Goal: Information Seeking & Learning: Check status

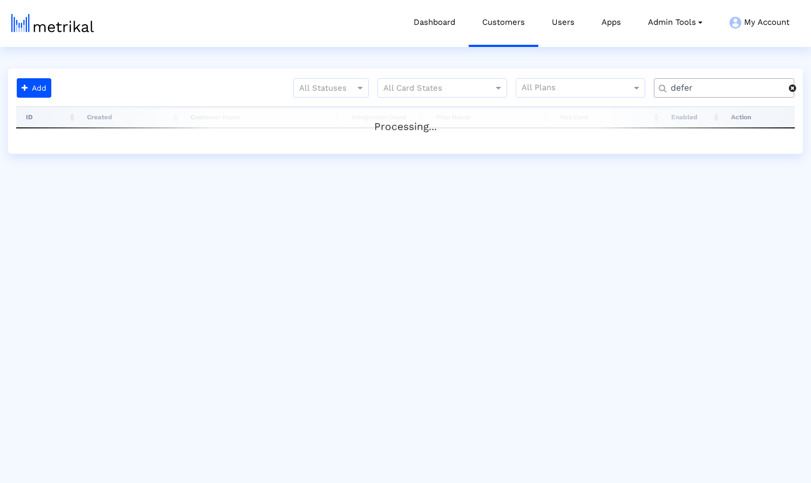
click at [792, 90] on span at bounding box center [793, 88] width 8 height 9
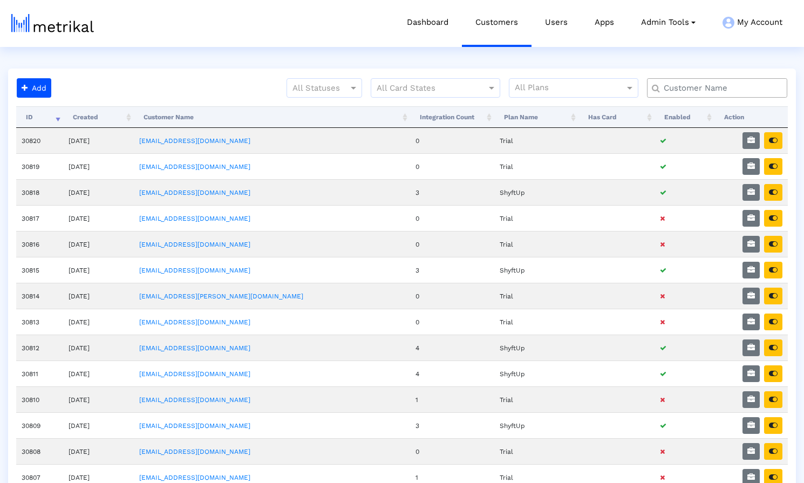
click at [725, 91] on input "text" at bounding box center [720, 88] width 127 height 11
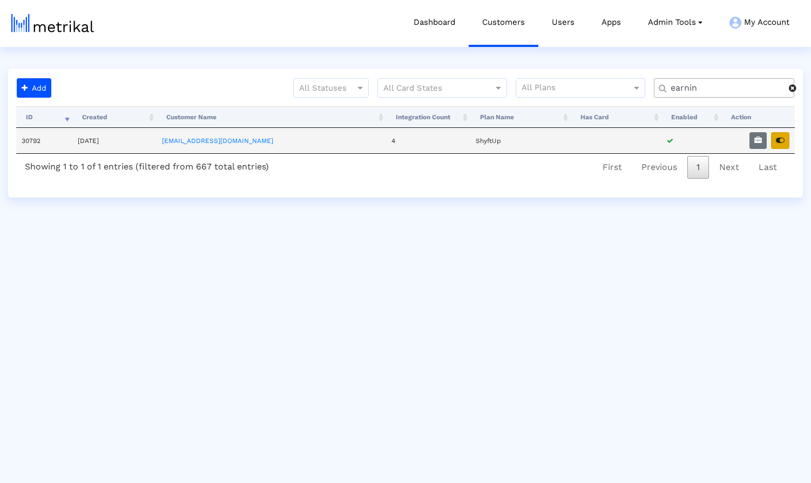
type input "earnin"
click at [781, 140] on icon "button" at bounding box center [780, 141] width 9 height 8
click at [794, 89] on span at bounding box center [793, 88] width 8 height 9
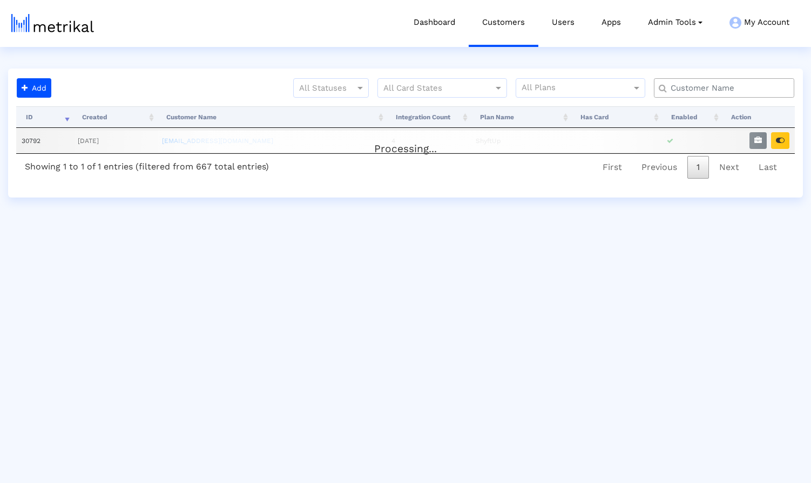
click at [758, 88] on input "text" at bounding box center [726, 88] width 127 height 11
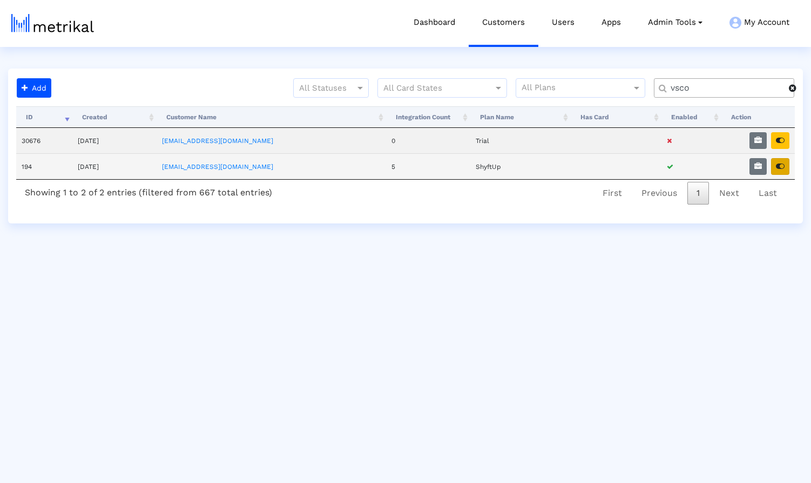
type input "vsco"
click at [779, 167] on icon "button" at bounding box center [780, 167] width 9 height 8
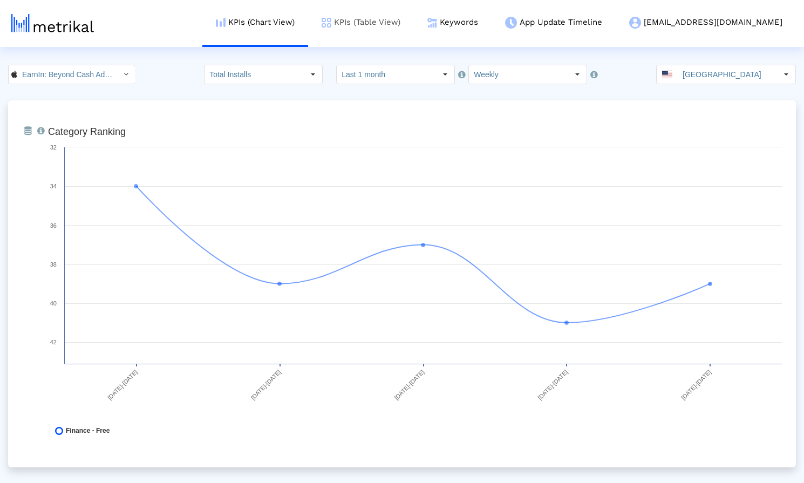
click at [414, 21] on link "KPIs (Table View)" at bounding box center [361, 22] width 106 height 45
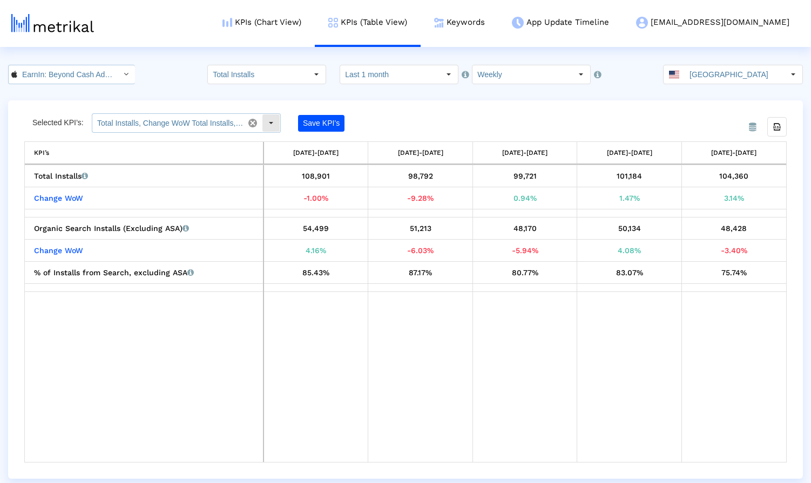
click at [273, 122] on div "Select" at bounding box center [270, 122] width 17 height 17
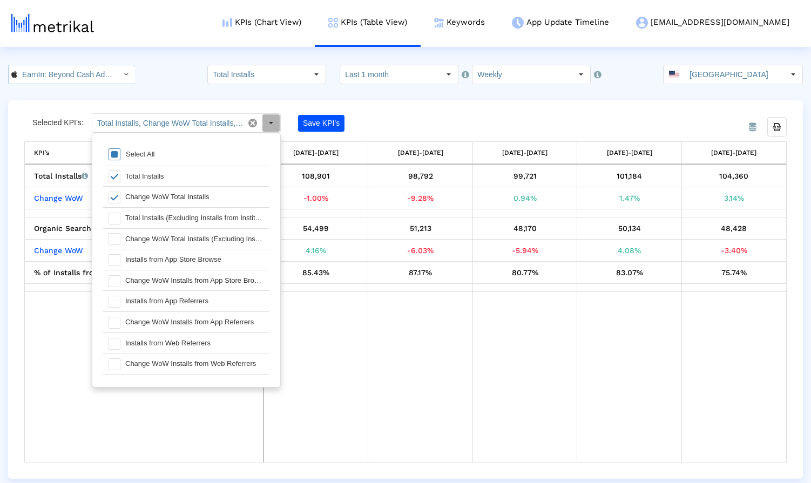
click at [113, 157] on span at bounding box center [115, 154] width 12 height 12
type input "Total Installs, Change WoW Total Installs, Organic Search Installs (Excluding A…"
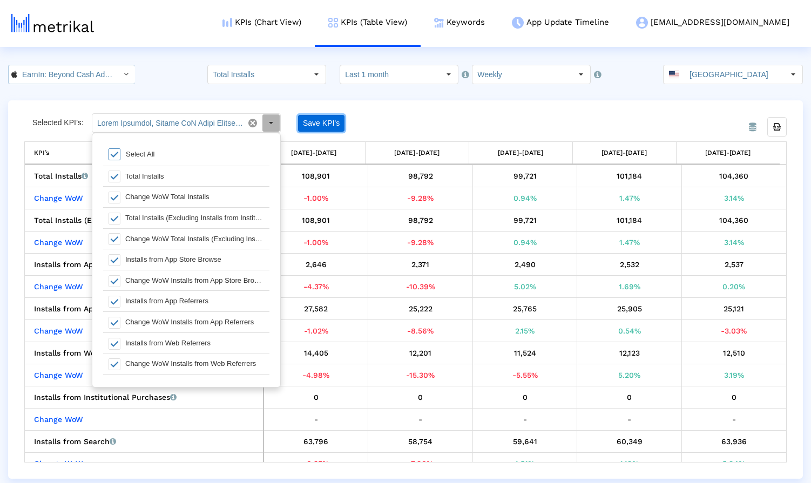
click at [320, 125] on button "Save KPI’s" at bounding box center [321, 123] width 46 height 17
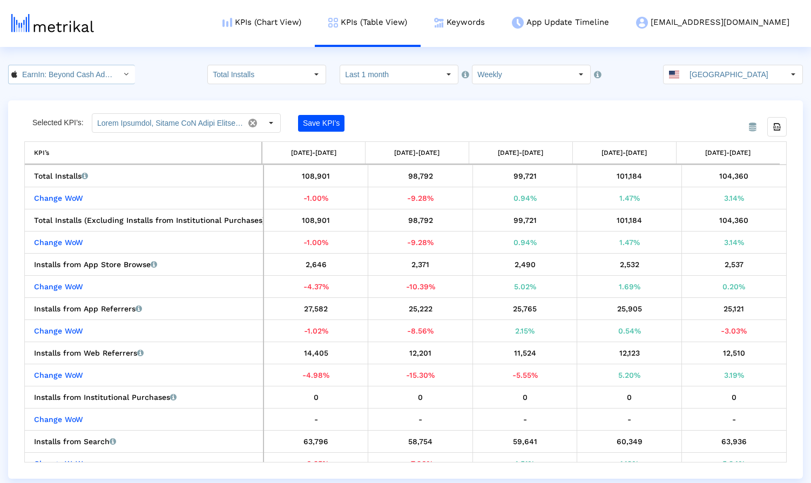
click at [470, 111] on div "From Database Selected KPI’s: Pull down to refresh... Release to refresh... Ref…" at bounding box center [405, 289] width 795 height 378
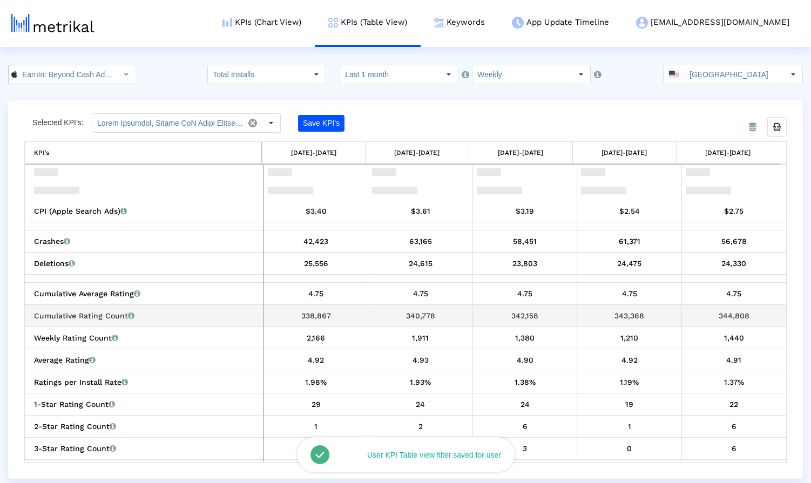
scroll to position [624, 0]
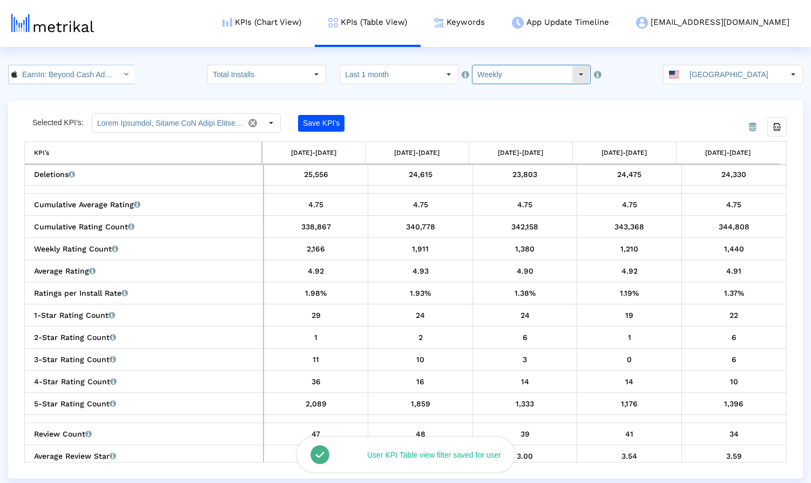
click at [511, 71] on input "Weekly" at bounding box center [521, 74] width 99 height 18
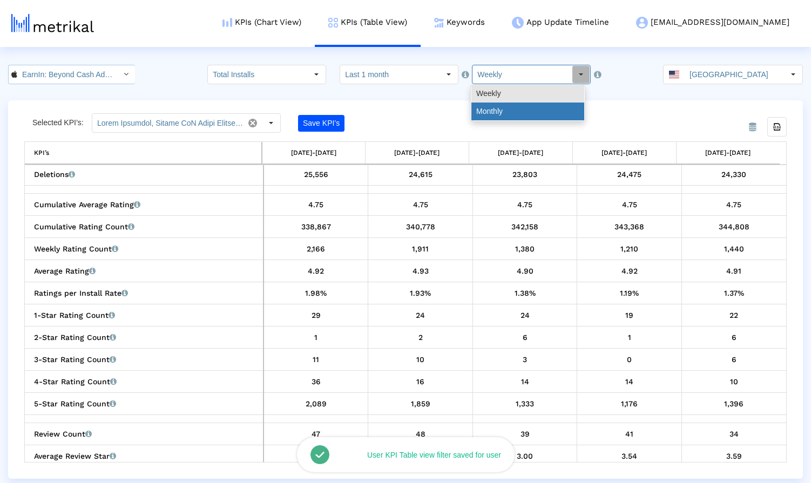
click at [515, 110] on div "Monthly" at bounding box center [527, 112] width 113 height 18
type input "Monthly"
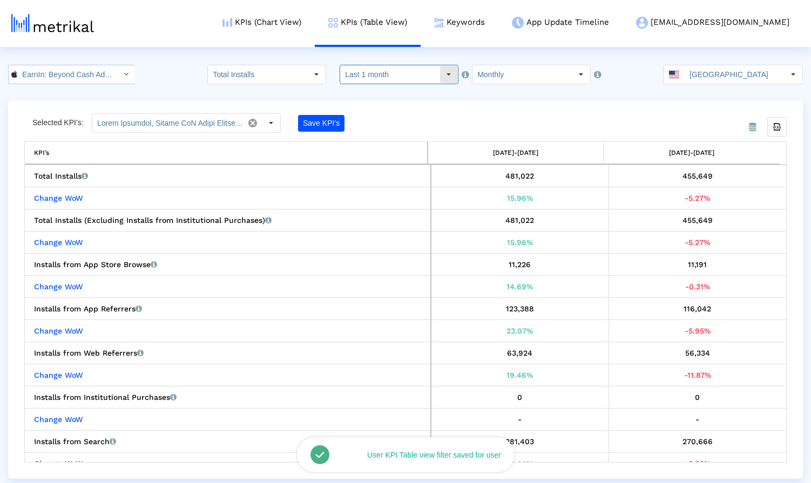
click at [427, 77] on input "Last 1 month" at bounding box center [389, 74] width 99 height 18
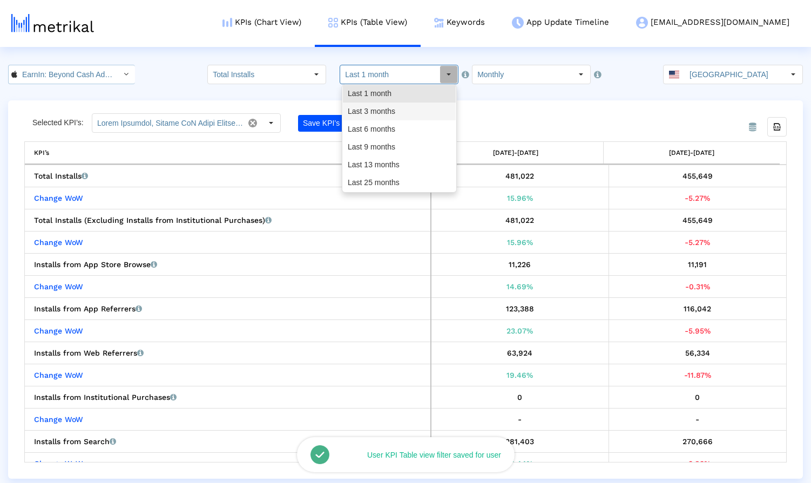
click at [410, 109] on div "Last 3 months" at bounding box center [399, 112] width 113 height 18
type input "Last 3 months"
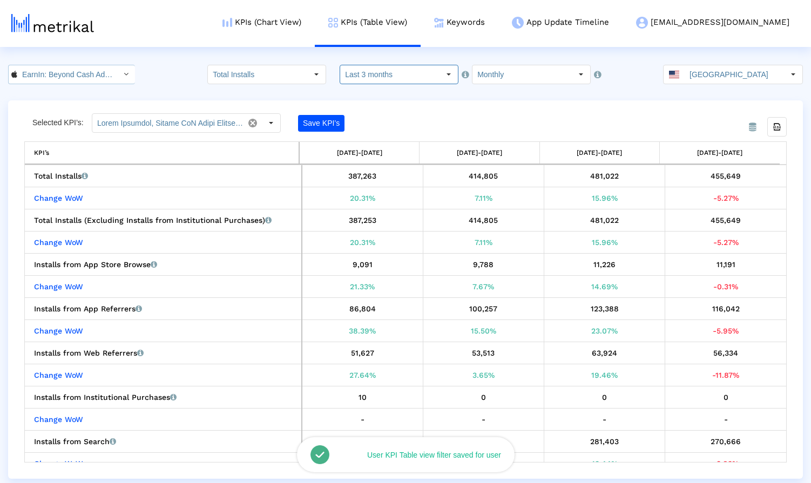
click at [499, 96] on crea-index "EarnIn: Beyond Cash Advance < 723815926 > Total Installs Select how far back fr…" at bounding box center [405, 272] width 811 height 414
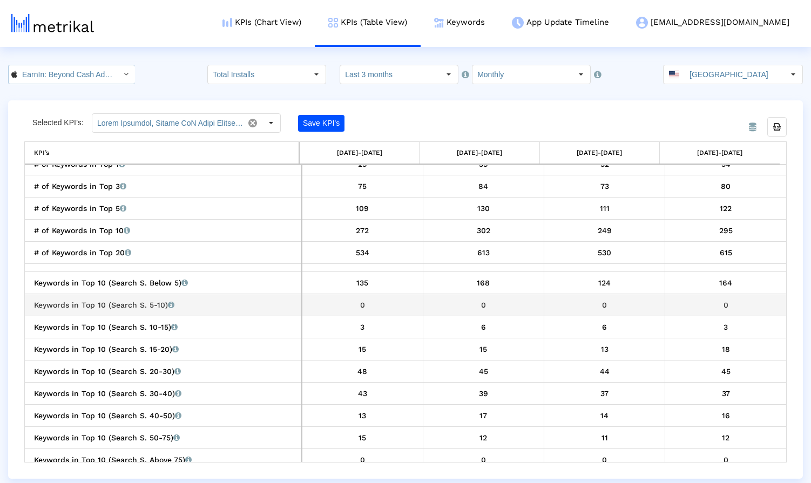
scroll to position [1452, 0]
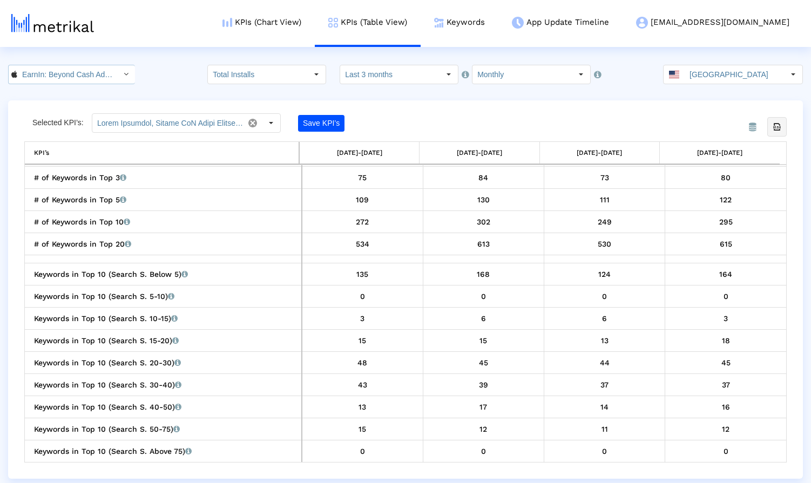
click at [779, 127] on icon "Export all data" at bounding box center [777, 127] width 10 height 10
click at [96, 72] on input "EarnIn: Beyond Cash Advance < 723815926 >" at bounding box center [65, 74] width 97 height 18
click at [77, 112] on div "EarnIn: Why Wait for Payday? <com.activehours>" at bounding box center [69, 111] width 111 height 10
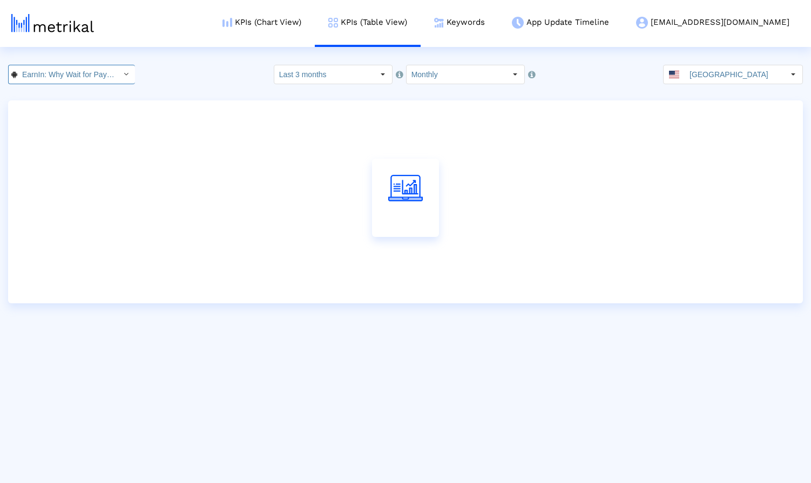
scroll to position [0, 85]
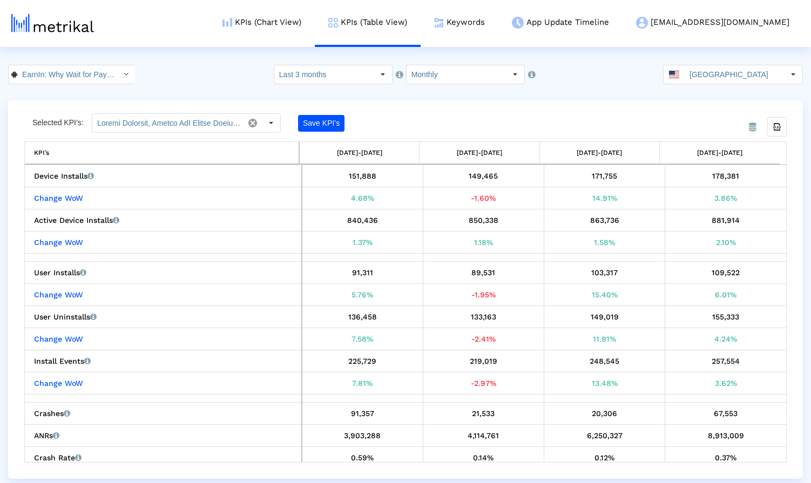
click at [180, 77] on div "EarnIn: Why Wait for Payday? < com.activehours > Pull down to refresh... Releas…" at bounding box center [405, 74] width 811 height 19
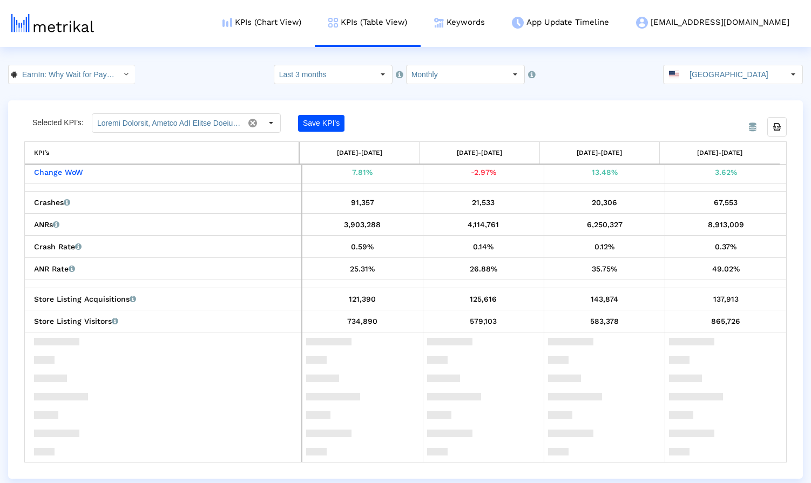
scroll to position [454, 0]
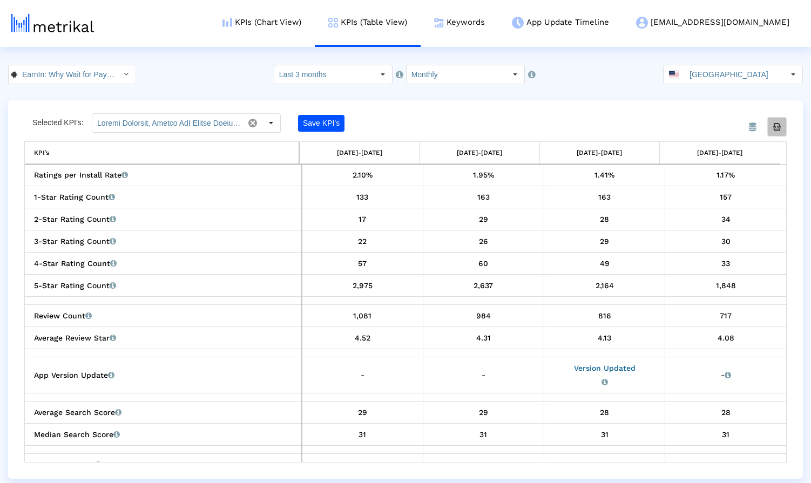
click at [775, 129] on icon "Export all data" at bounding box center [777, 127] width 10 height 10
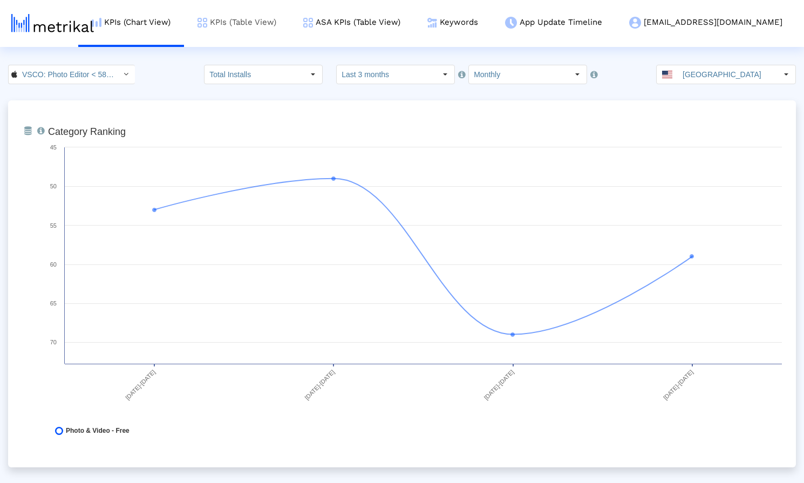
click at [290, 21] on link "KPIs (Table View)" at bounding box center [237, 22] width 106 height 45
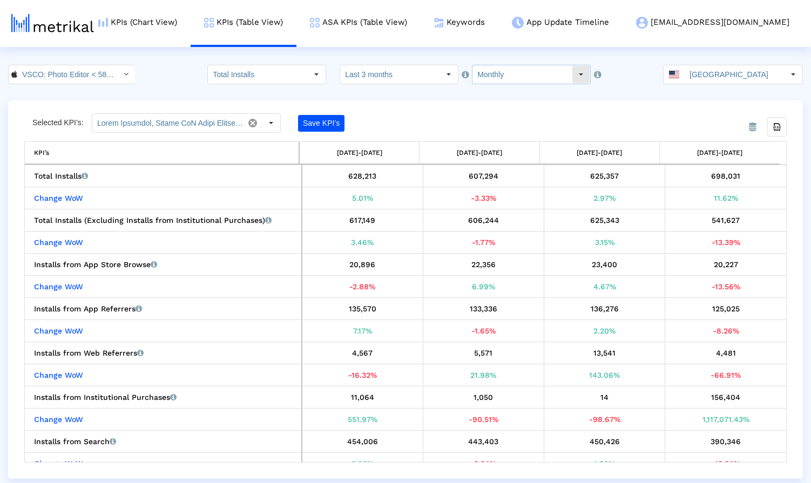
click at [513, 77] on input "Monthly" at bounding box center [521, 74] width 99 height 18
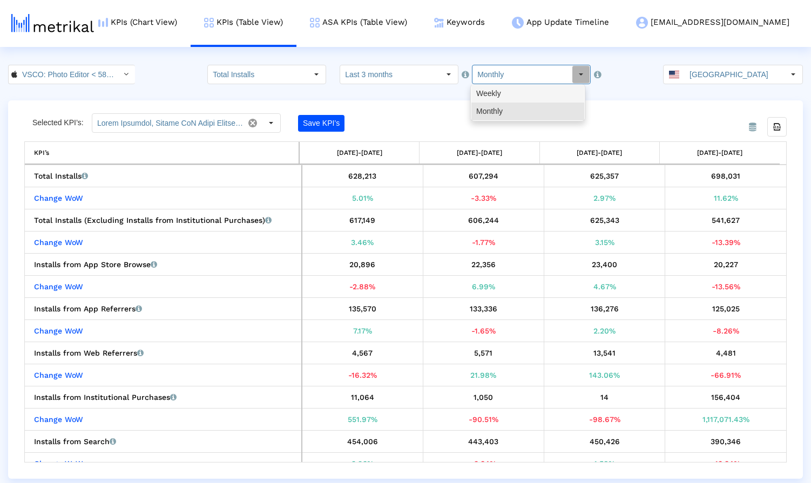
click at [512, 95] on div "Weekly" at bounding box center [527, 94] width 113 height 18
type input "Weekly"
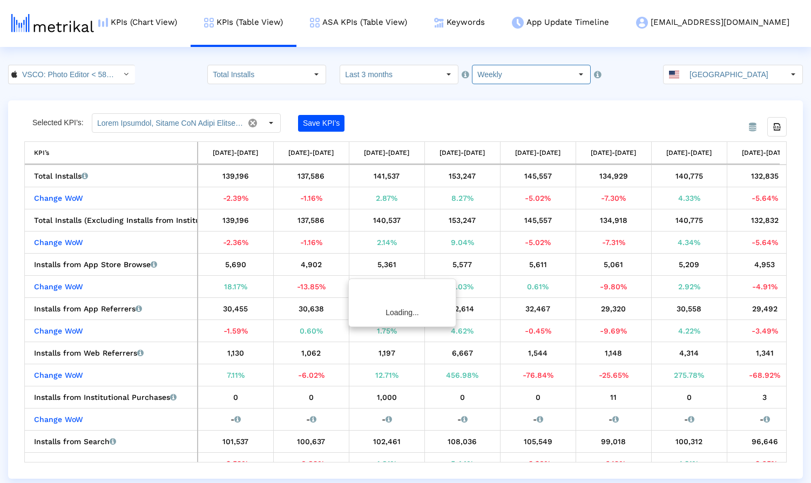
click at [393, 91] on crea-index "VSCO: Photo Editor < 588013838 > Total Installs Select how far back from [DATE]…" at bounding box center [405, 272] width 811 height 414
click at [270, 121] on div "Select" at bounding box center [270, 122] width 17 height 17
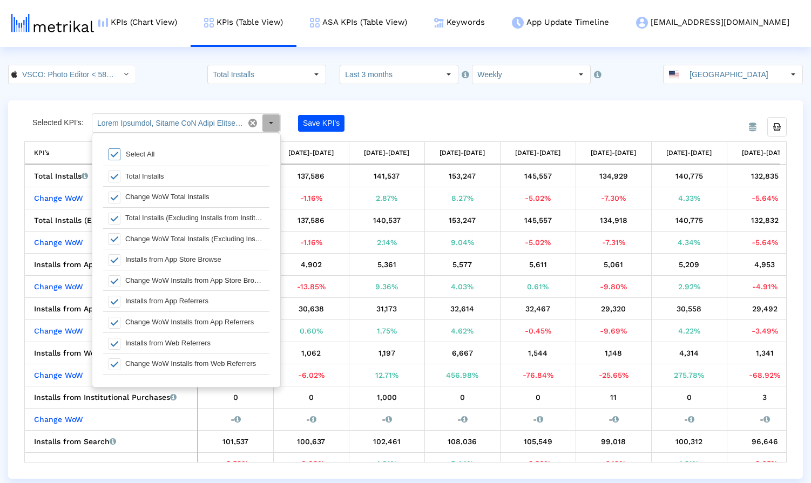
click at [114, 157] on span at bounding box center [115, 154] width 12 height 12
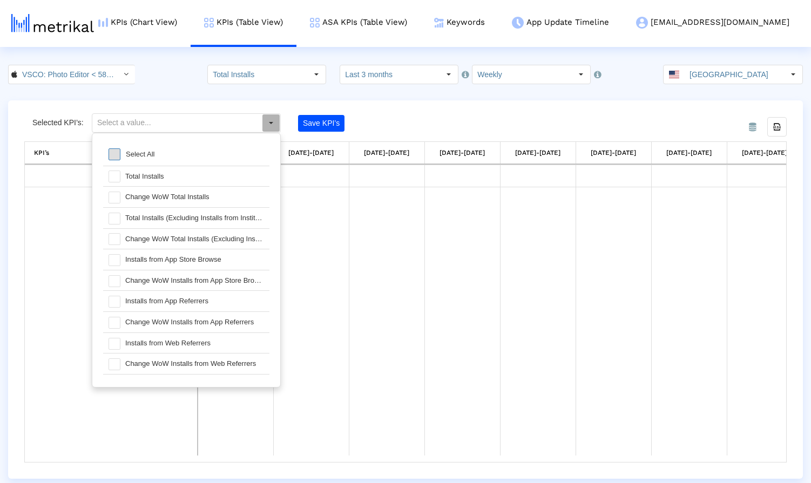
click at [116, 152] on span at bounding box center [115, 154] width 12 height 12
type input "Total Installs, Change WoW Total Installs, Total Installs (Excluding Installs f…"
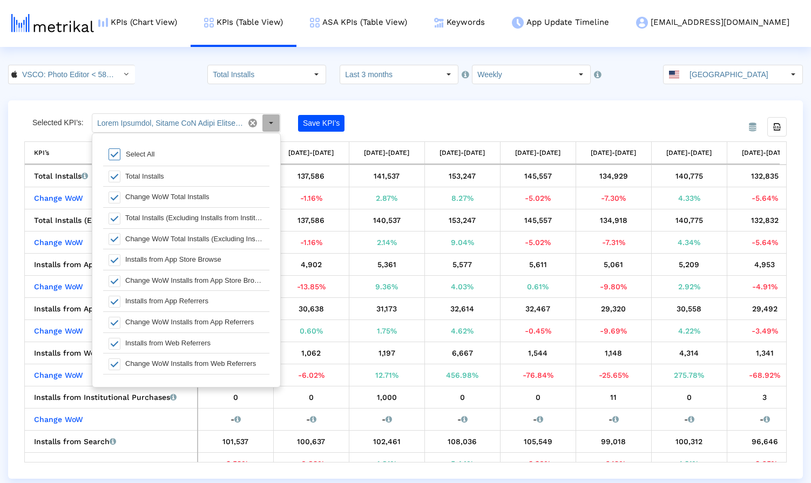
click at [310, 71] on div "Select" at bounding box center [316, 74] width 18 height 18
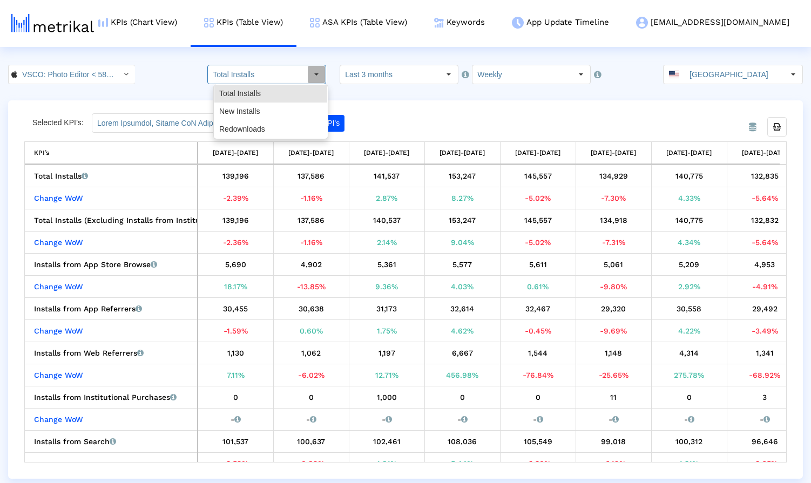
click at [518, 100] on crea-index "VSCO: Photo Editor < 588013838 > Total Installs Select how far back from [DATE]…" at bounding box center [405, 272] width 811 height 414
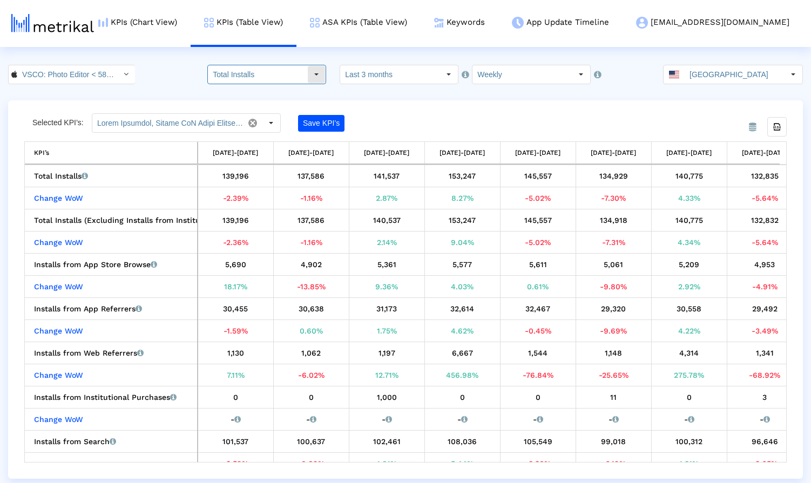
click at [292, 74] on input "Total Installs" at bounding box center [257, 74] width 99 height 18
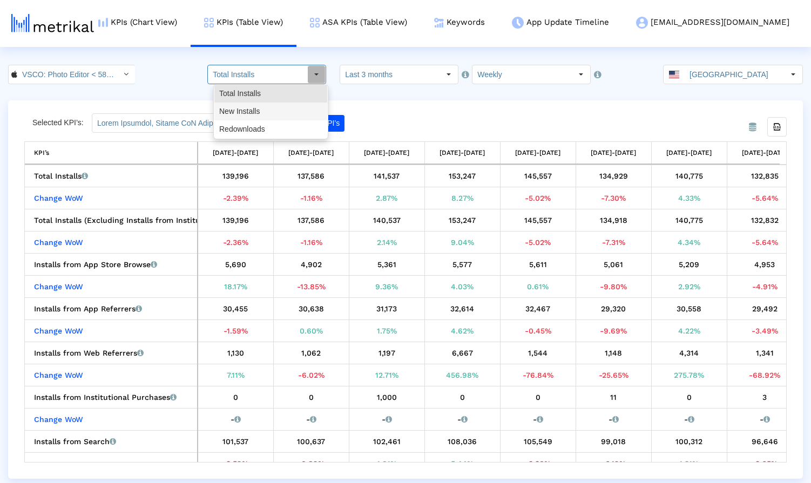
click at [261, 110] on div "New Installs" at bounding box center [270, 112] width 113 height 18
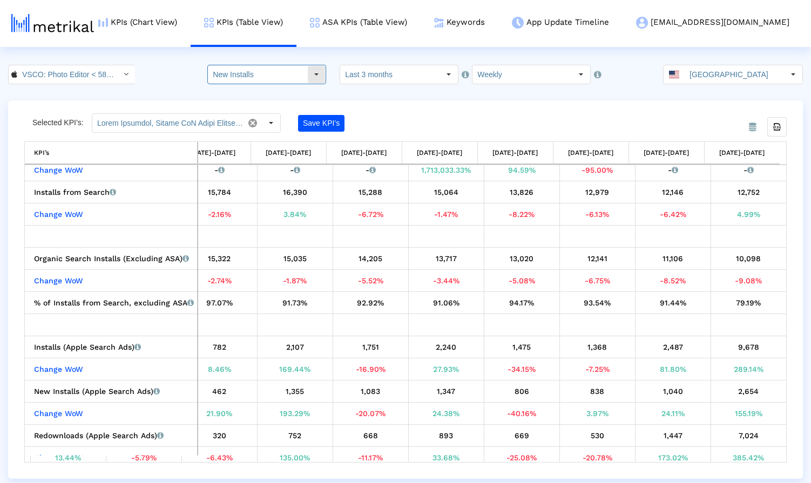
click at [306, 73] on input "New Installs" at bounding box center [257, 74] width 99 height 18
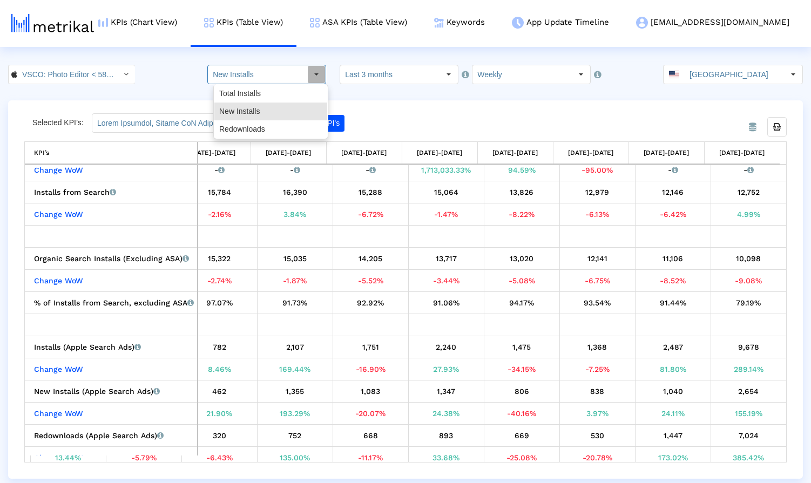
click at [489, 89] on crea-index "VSCO: Photo Editor < 588013838 > New Installs Select how far back from [DATE] y…" at bounding box center [405, 272] width 811 height 414
click at [304, 74] on input "New Installs" at bounding box center [257, 74] width 99 height 18
click at [273, 125] on div "Redownloads" at bounding box center [270, 129] width 113 height 18
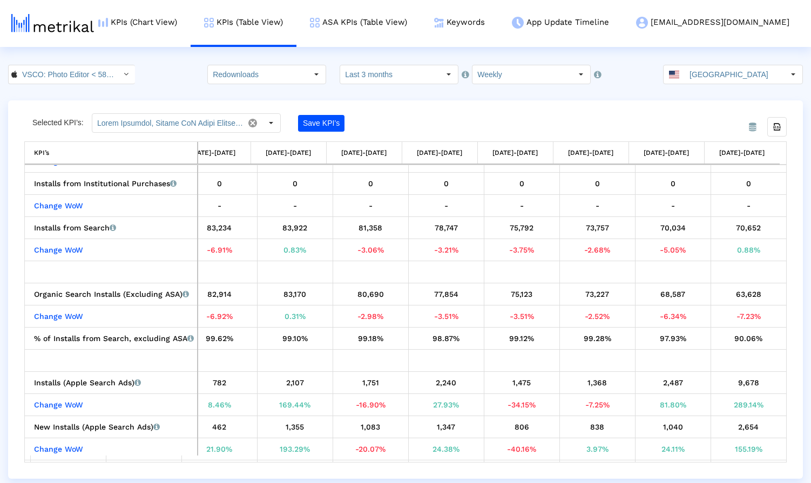
click at [176, 73] on div "VSCO: Photo Editor < 588013838 > Redownloads Pull down to refresh... Release to…" at bounding box center [405, 74] width 811 height 19
click at [408, 103] on div "From Database Selected KPI’s: Save KPI’s Export all data KPI’s KPI’s [DATE]-[DA…" at bounding box center [405, 289] width 795 height 378
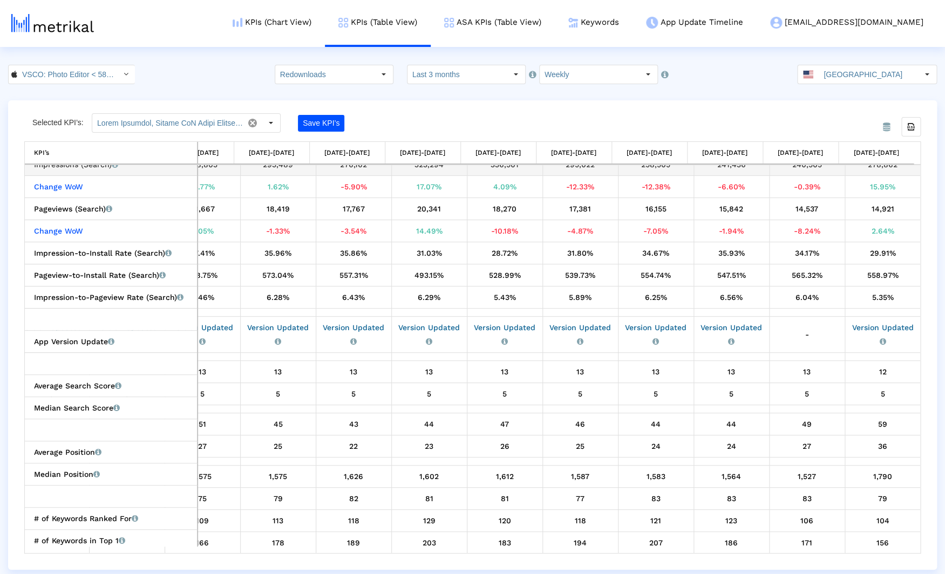
scroll to position [1113, 266]
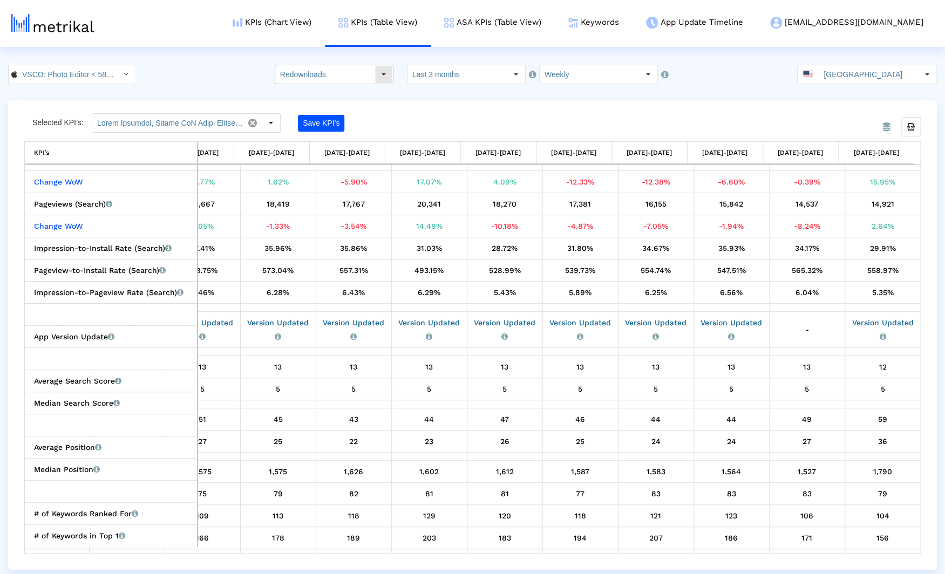
click at [333, 80] on input "Redownloads" at bounding box center [324, 74] width 99 height 18
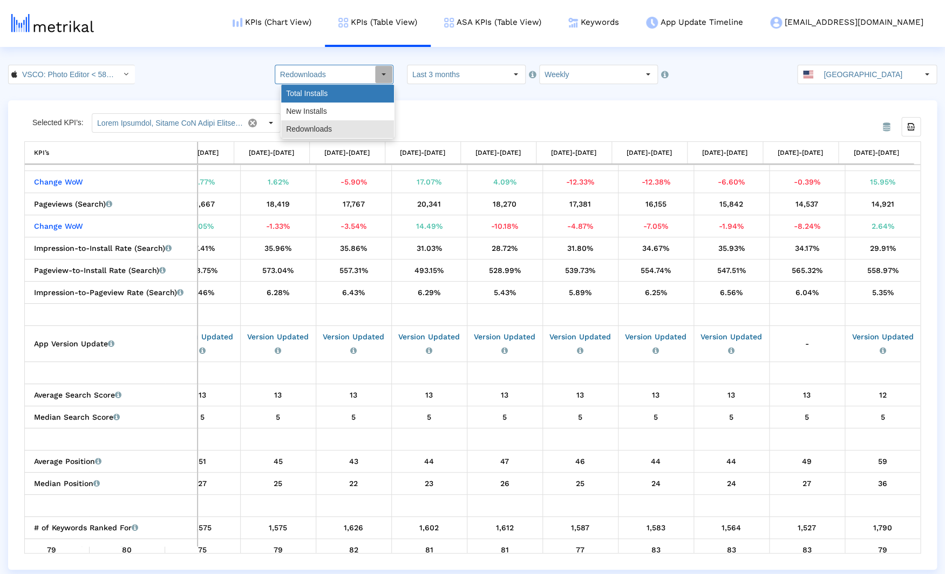
click at [324, 96] on div "Total Installs" at bounding box center [337, 94] width 113 height 18
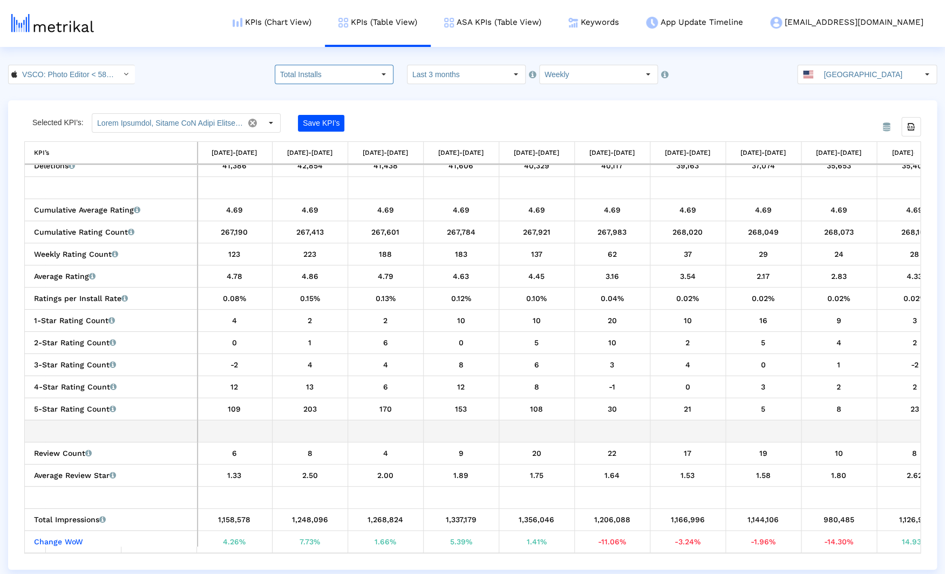
scroll to position [0, 266]
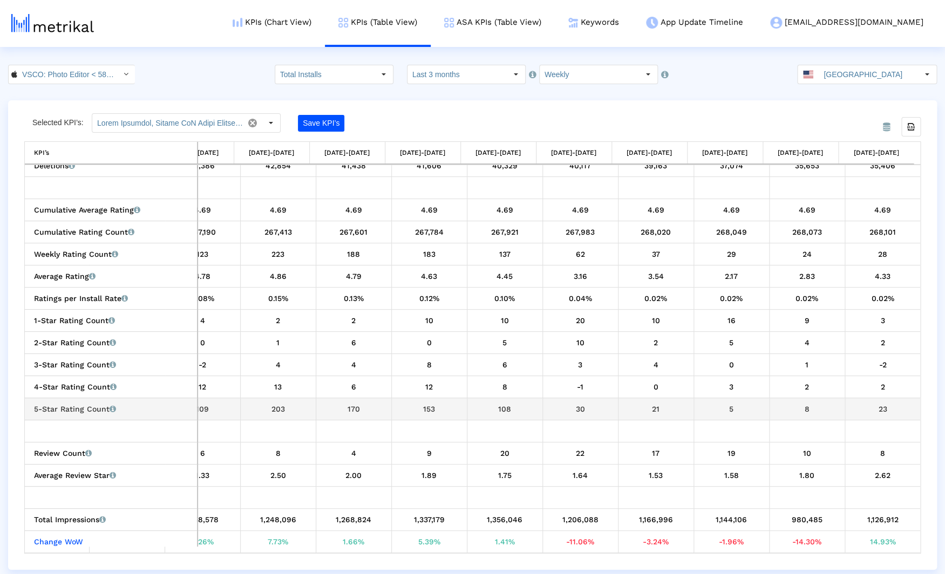
drag, startPoint x: 416, startPoint y: 410, endPoint x: 431, endPoint y: 410, distance: 15.1
click at [431, 410] on div "153" at bounding box center [429, 409] width 67 height 14
click at [188, 62] on html "KPIs (Chart View) KPIs (Table View) ASA KPIs (Table View) Keywords App Update T…" at bounding box center [472, 285] width 945 height 570
click at [306, 79] on input "Total Installs" at bounding box center [324, 74] width 99 height 18
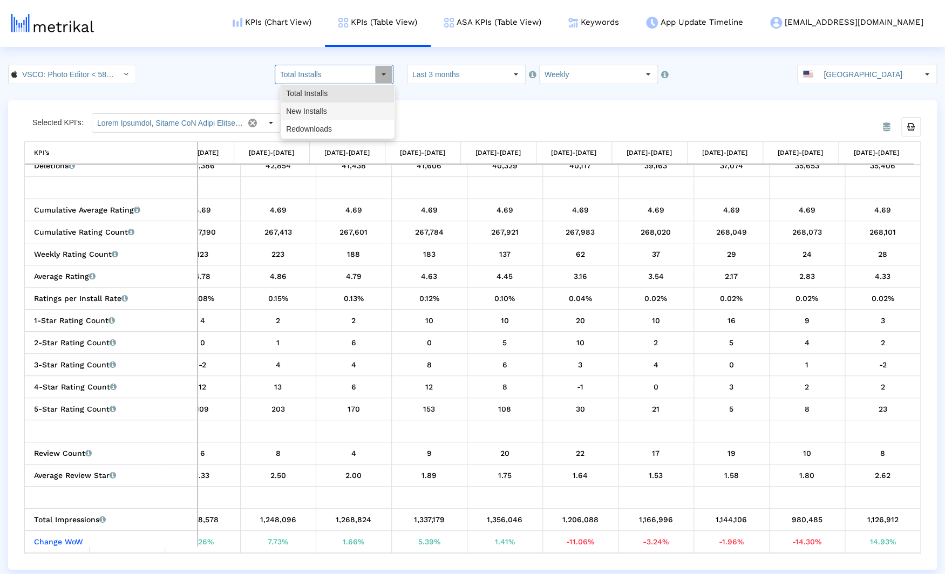
click at [314, 113] on div "New Installs" at bounding box center [337, 112] width 113 height 18
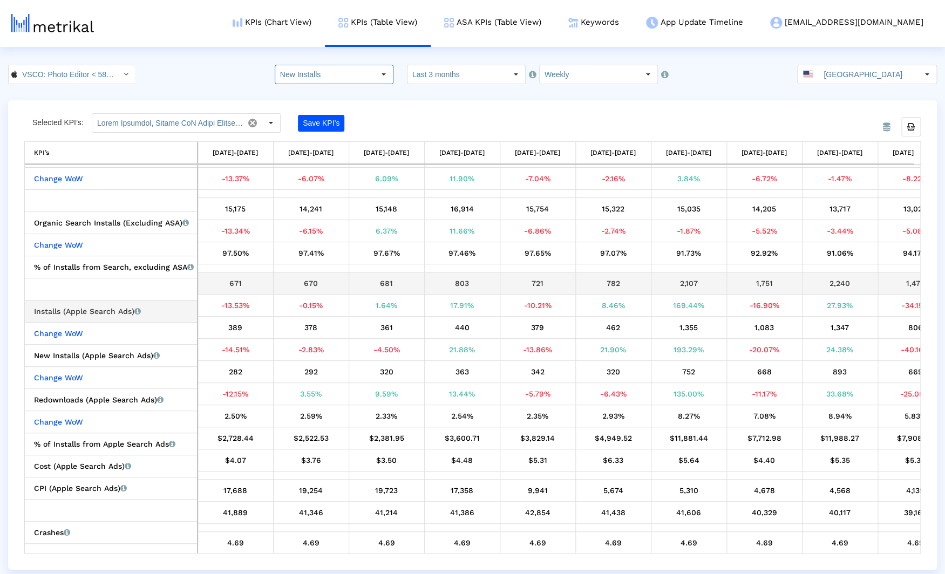
scroll to position [232, 0]
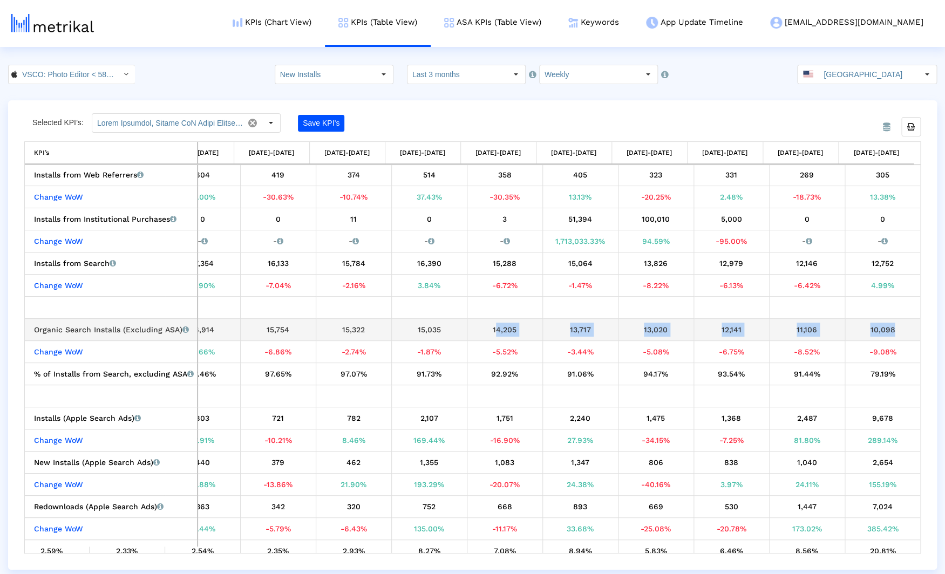
drag, startPoint x: 885, startPoint y: 330, endPoint x: 481, endPoint y: 332, distance: 403.9
click at [481, 332] on tr "Organic Search Installs (Excluding ASA) Installs that the app received organica…" at bounding box center [342, 330] width 1155 height 22
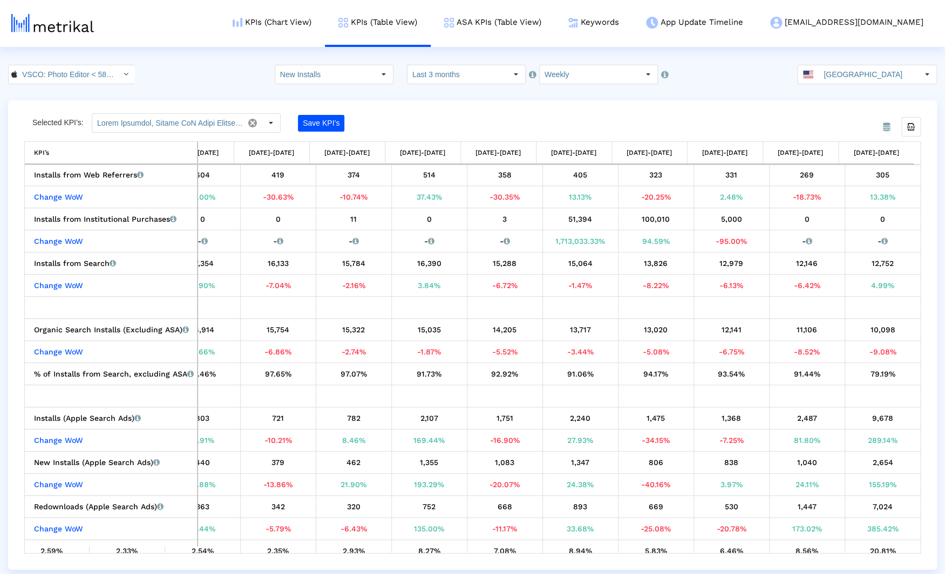
click at [415, 109] on div "From Database Selected KPI’s: Save KPI’s Export all data KPI’s KPI’s [DATE]-[DA…" at bounding box center [472, 335] width 929 height 470
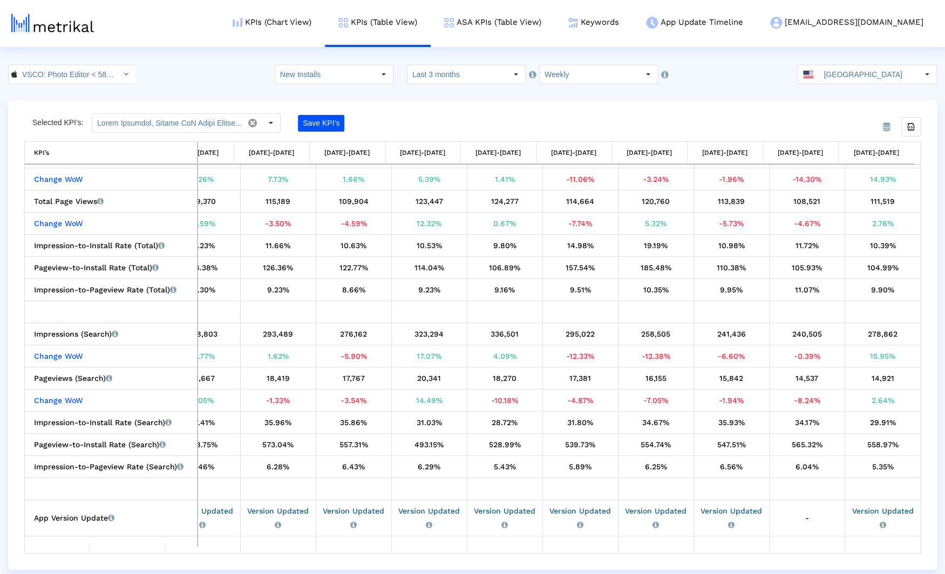
click at [204, 67] on div "VSCO: Photo Editor < 588013838 > New Installs Pull down to refresh... Release t…" at bounding box center [472, 74] width 945 height 19
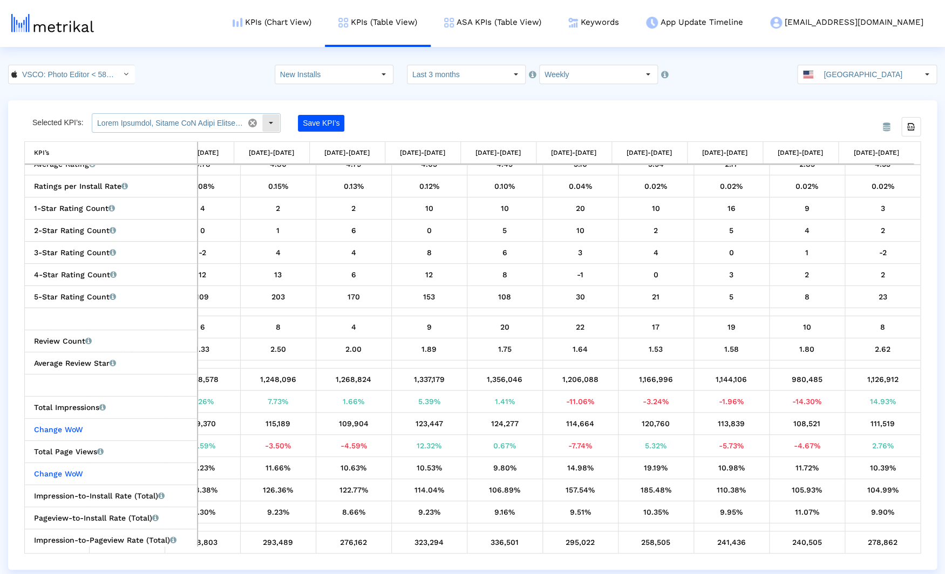
scroll to position [731, 0]
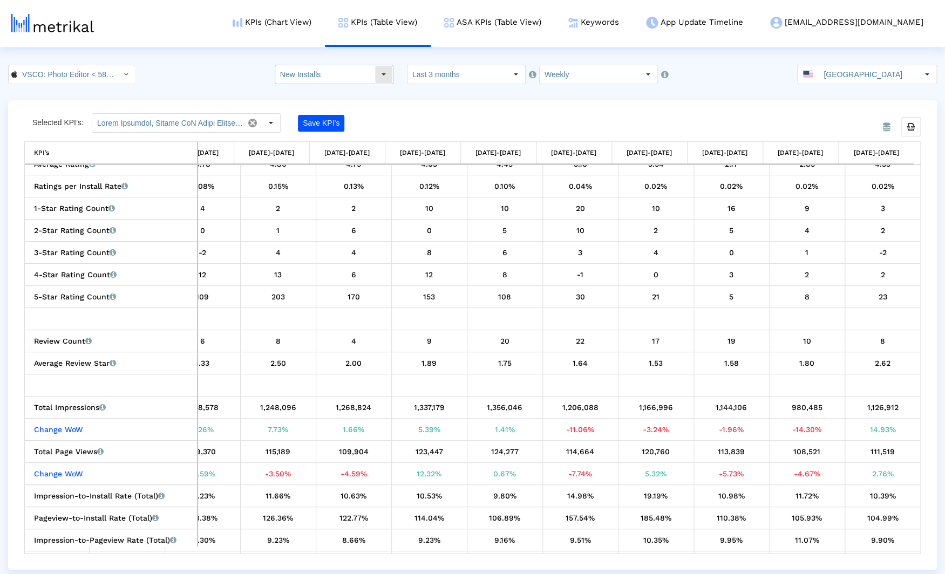
click at [349, 63] on html "KPIs (Chart View) KPIs (Table View) ASA KPIs (Table View) Keywords App Update T…" at bounding box center [472, 285] width 945 height 570
click at [344, 75] on input "New Installs" at bounding box center [324, 74] width 99 height 18
click at [339, 91] on div "Total Installs" at bounding box center [337, 94] width 113 height 18
type input "Total Installs"
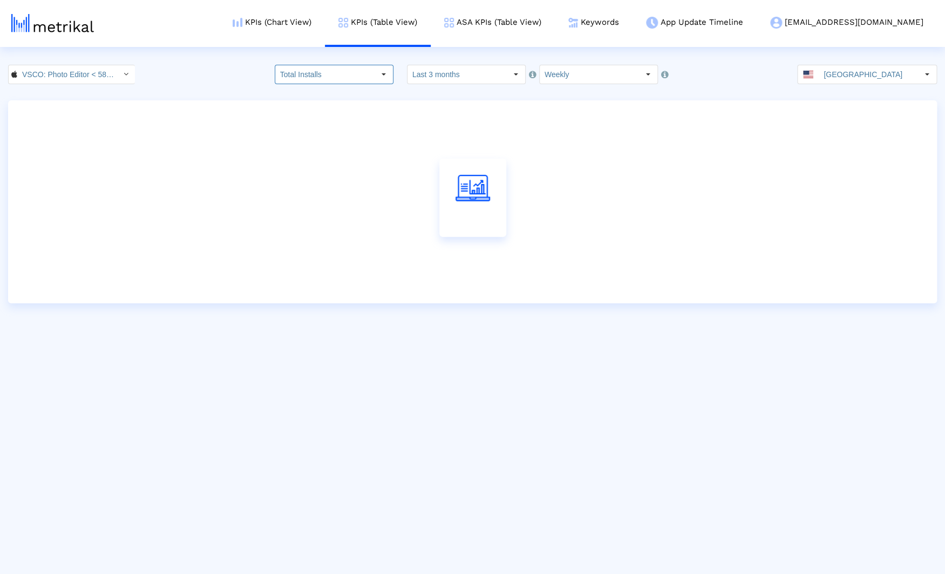
click at [223, 75] on div "VSCO: Photo Editor < 588013838 > Total Installs Pull down to refresh... Release…" at bounding box center [472, 74] width 945 height 19
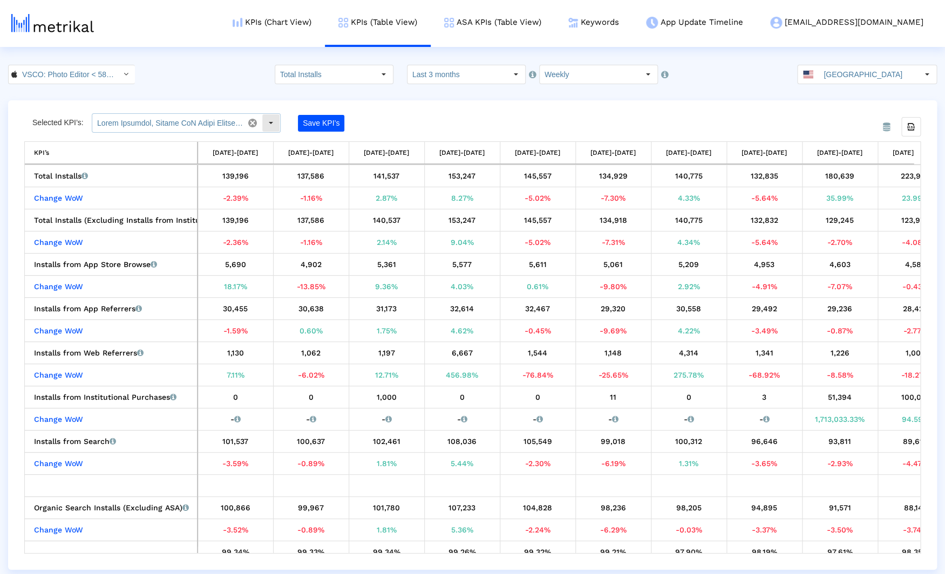
click at [270, 125] on div "Select" at bounding box center [270, 122] width 17 height 17
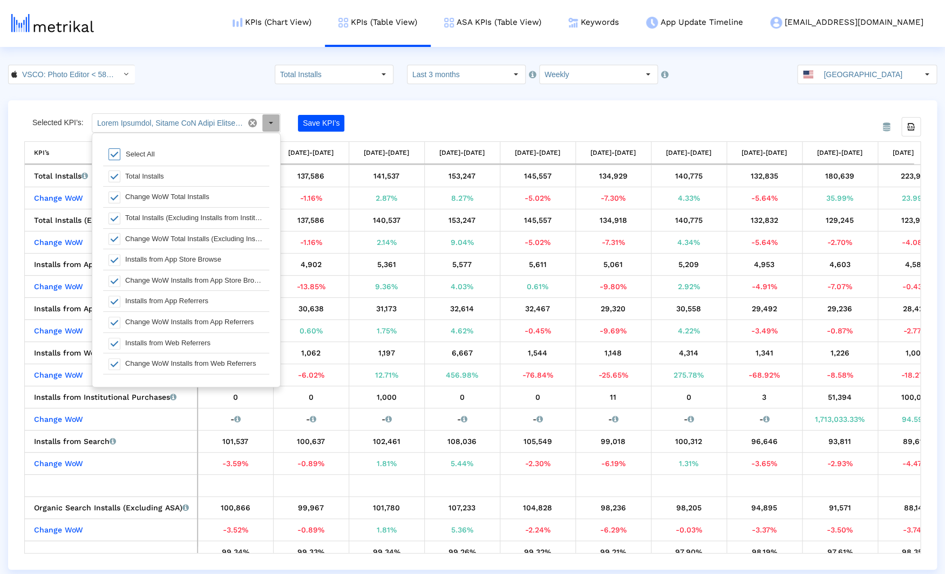
click at [465, 120] on div "Selected KPI’s: Save KPI’s" at bounding box center [360, 122] width 673 height 19
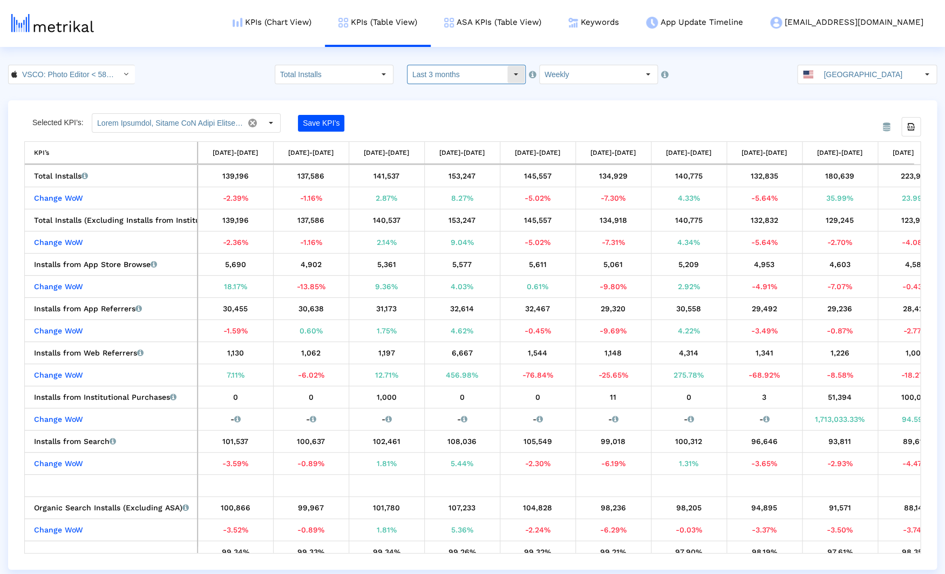
click at [492, 80] on input "Last 3 months" at bounding box center [457, 74] width 99 height 18
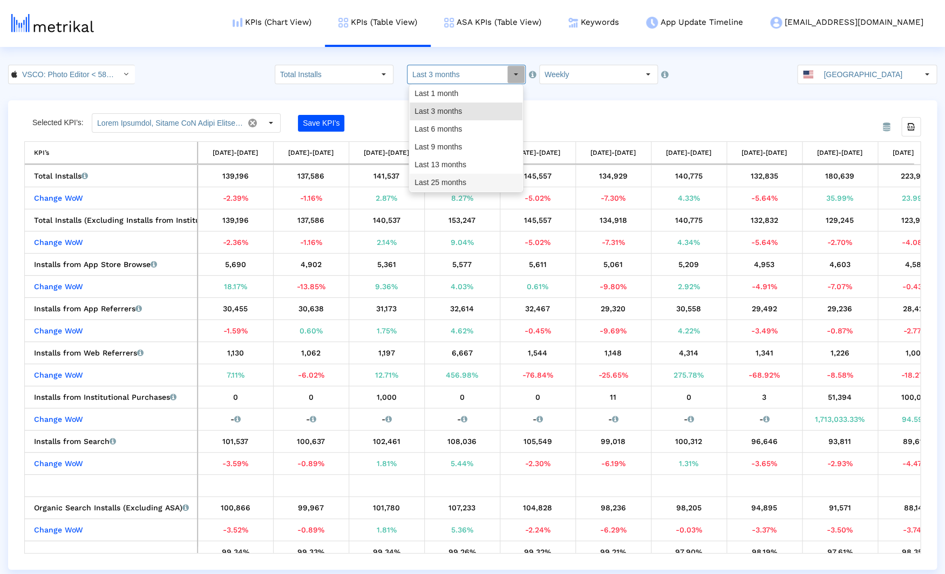
click at [480, 178] on div "Last 25 months" at bounding box center [466, 183] width 113 height 18
type input "Last 25 months"
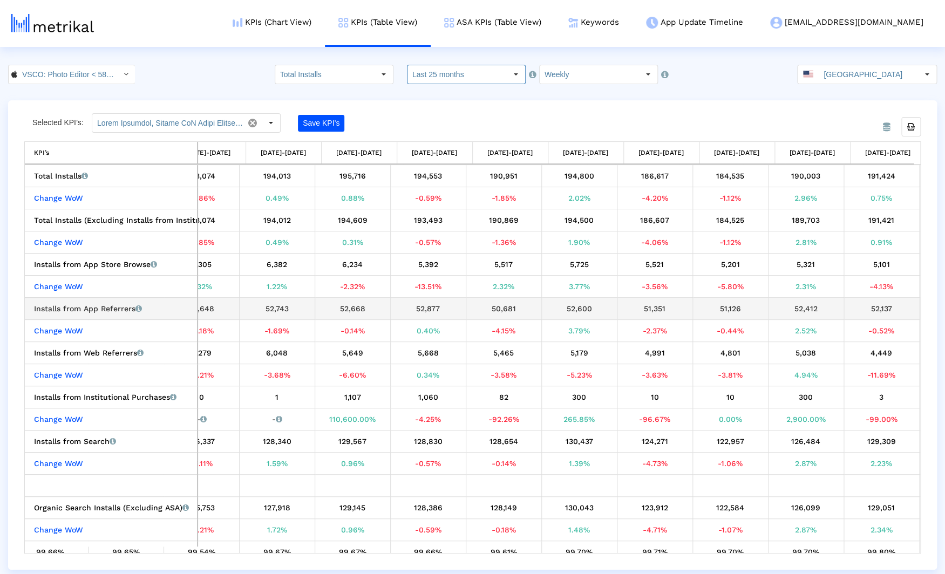
scroll to position [0, 1621]
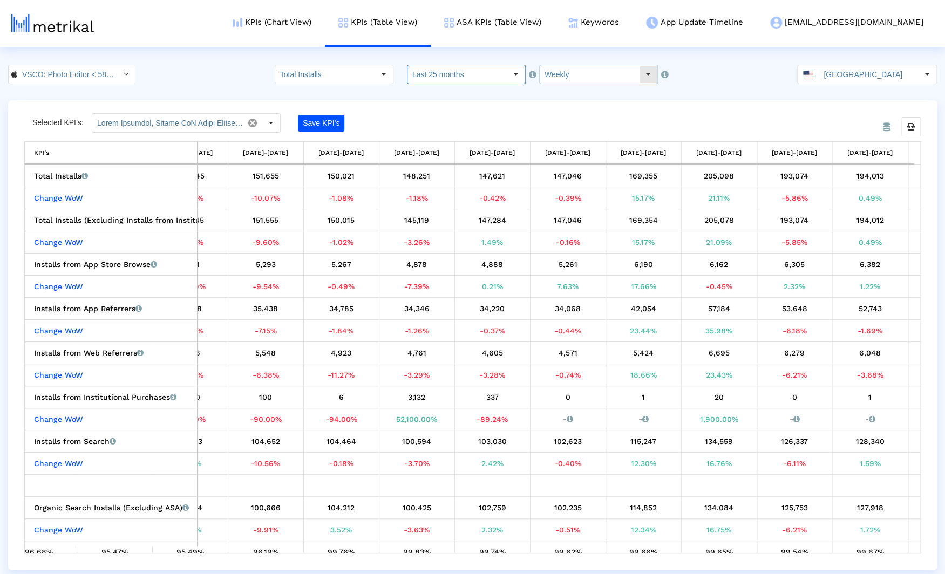
click at [605, 67] on input "Weekly" at bounding box center [589, 74] width 99 height 18
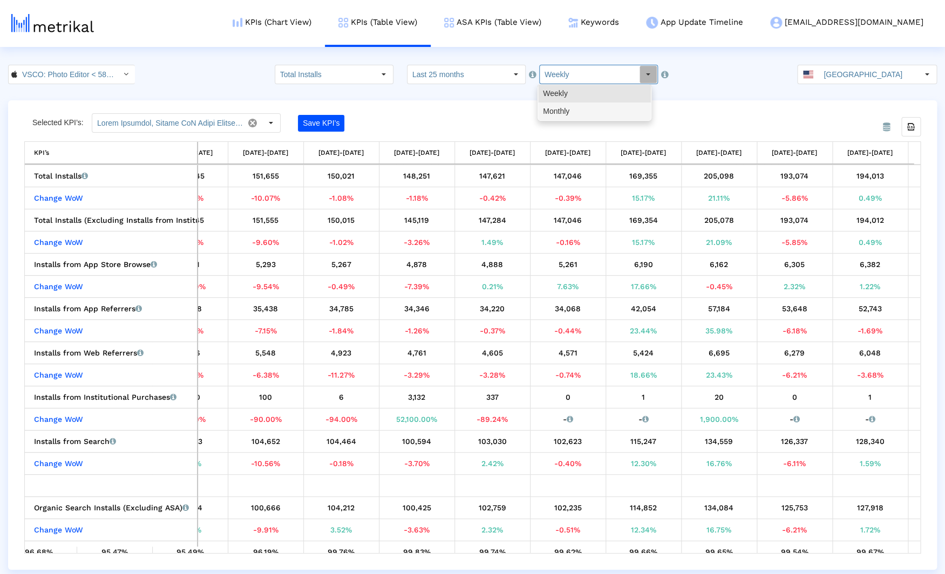
click at [582, 109] on div "Monthly" at bounding box center [594, 112] width 113 height 18
type input "Monthly"
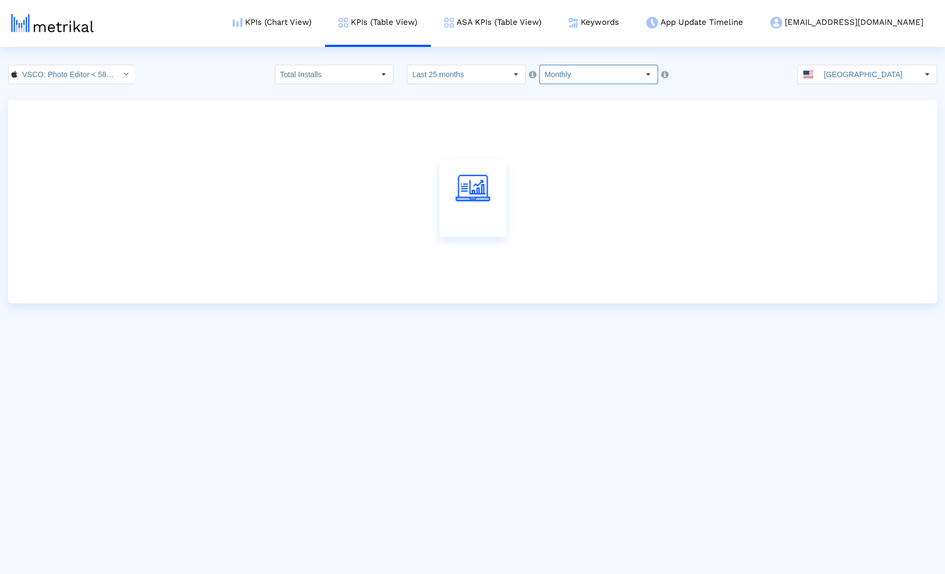
click at [220, 67] on div "VSCO: Photo Editor < 588013838 > Total Installs Pull down to refresh... Release…" at bounding box center [472, 74] width 945 height 19
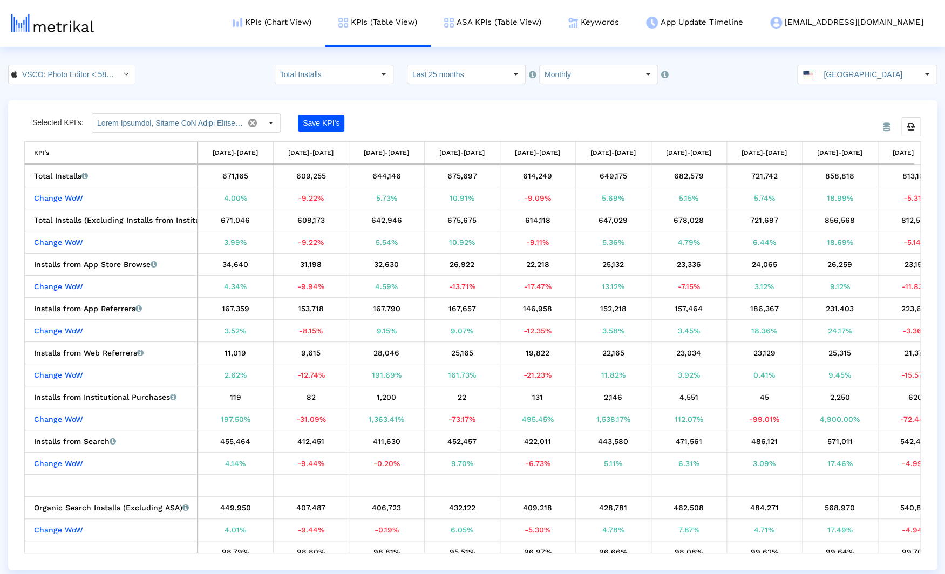
click at [219, 82] on div "VSCO: Photo Editor < 588013838 > Total Installs Pull down to refresh... Release…" at bounding box center [472, 74] width 945 height 19
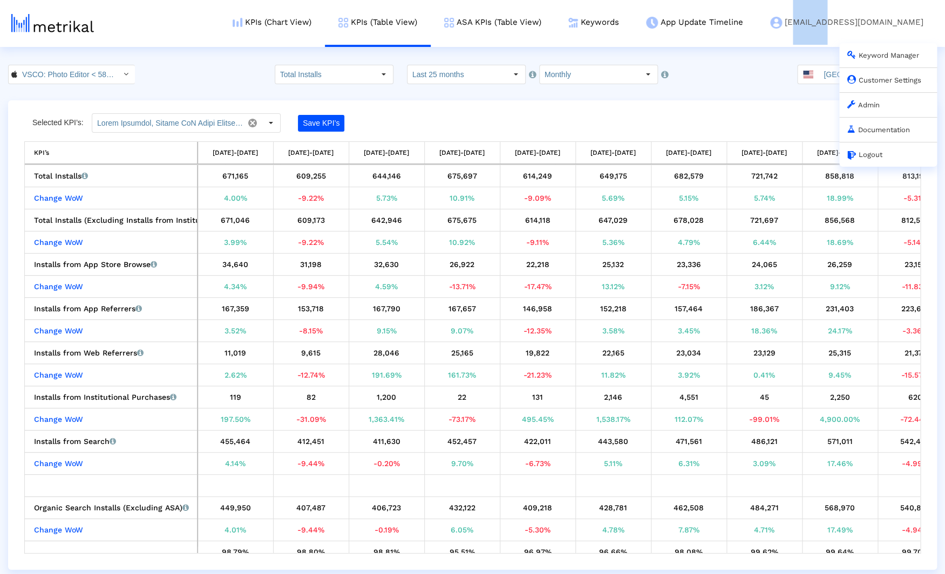
drag, startPoint x: 856, startPoint y: 22, endPoint x: 889, endPoint y: 24, distance: 33.0
click at [810, 24] on link "[EMAIL_ADDRESS][DOMAIN_NAME] Keyword Manager Customer Settings Admin Documentat…" at bounding box center [847, 22] width 180 height 45
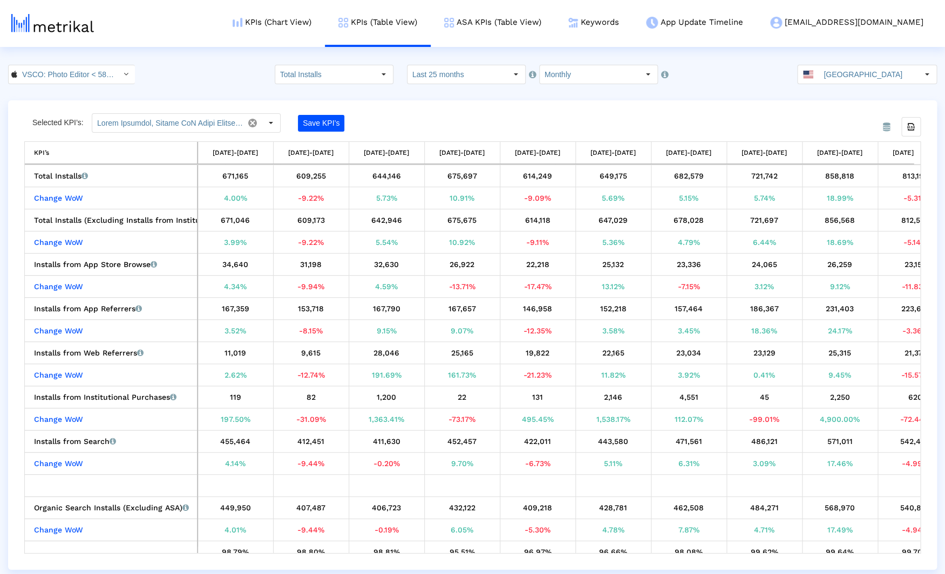
click at [640, 104] on div "From Database Selected KPI’s: Save KPI’s Export all data KPI’s KPI’s [DATE]-[DA…" at bounding box center [472, 335] width 929 height 470
click at [208, 63] on html "KPIs (Chart View) KPIs (Table View) ASA KPIs (Table View) Keywords App Update T…" at bounding box center [472, 285] width 945 height 570
click at [175, 75] on div "VSCO: Photo Editor < 588013838 > Total Installs Pull down to refresh... Release…" at bounding box center [472, 74] width 945 height 19
click at [192, 70] on div "VSCO: Photo Editor < 588013838 > Total Installs Pull down to refresh... Release…" at bounding box center [472, 74] width 945 height 19
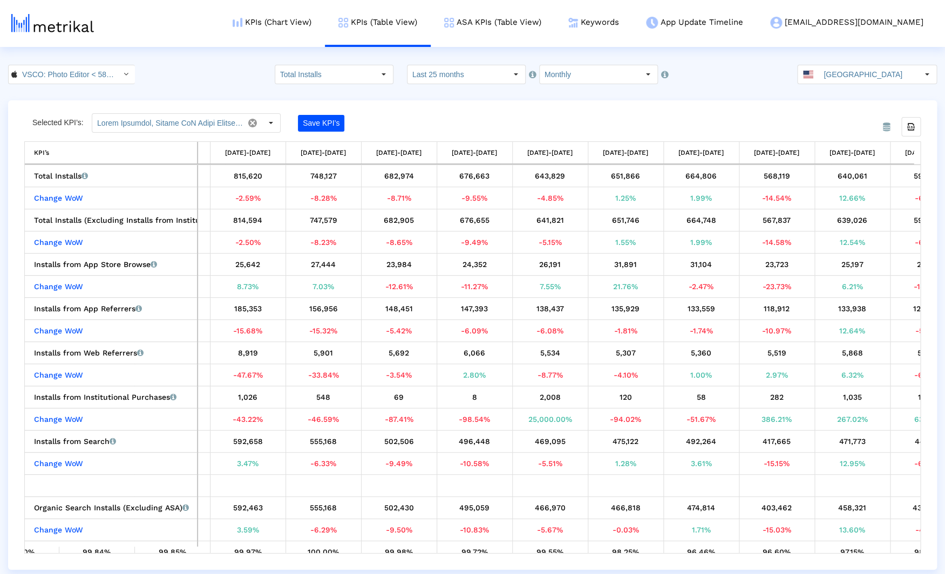
click at [198, 64] on html "KPIs (Chart View) KPIs (Table View) ASA KPIs (Table View) Keywords App Update T…" at bounding box center [472, 285] width 945 height 570
click at [181, 69] on div "VSCO: Photo Editor < 588013838 > Total Installs Pull down to refresh... Release…" at bounding box center [472, 74] width 945 height 19
click at [178, 69] on div "VSCO: Photo Editor < 588013838 > Total Installs Pull down to refresh... Release…" at bounding box center [472, 74] width 945 height 19
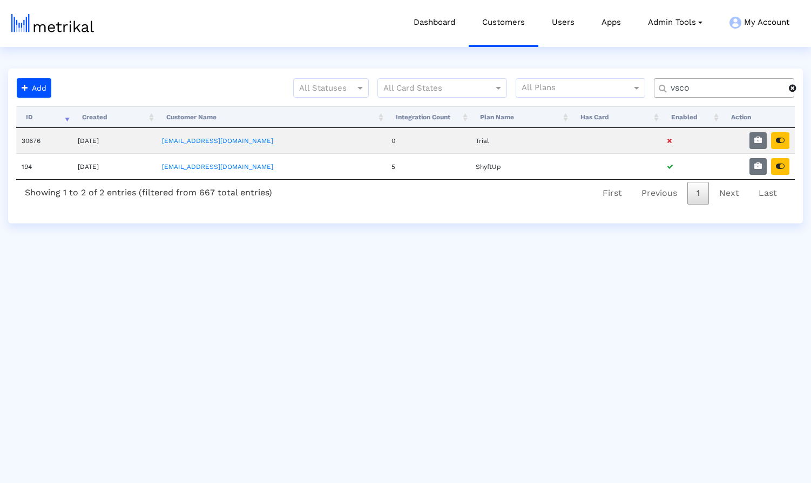
click at [793, 90] on span at bounding box center [793, 88] width 8 height 9
click at [761, 86] on input "text" at bounding box center [726, 88] width 127 height 11
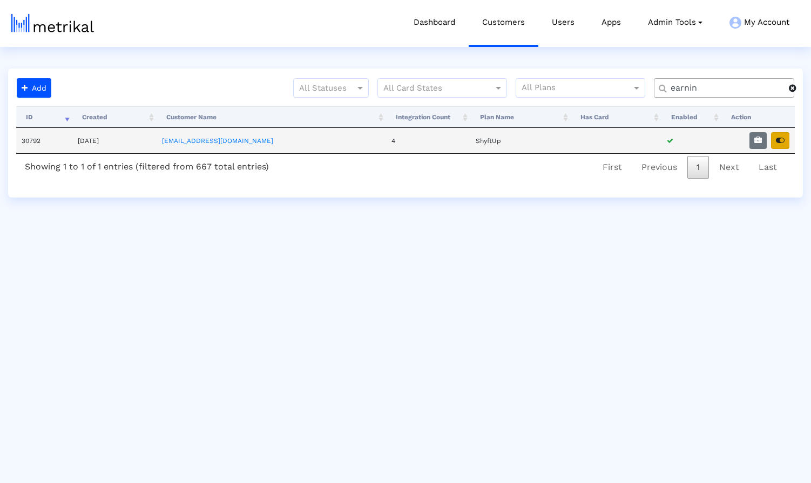
type input "earnin"
click at [785, 138] on icon "button" at bounding box center [780, 141] width 9 height 8
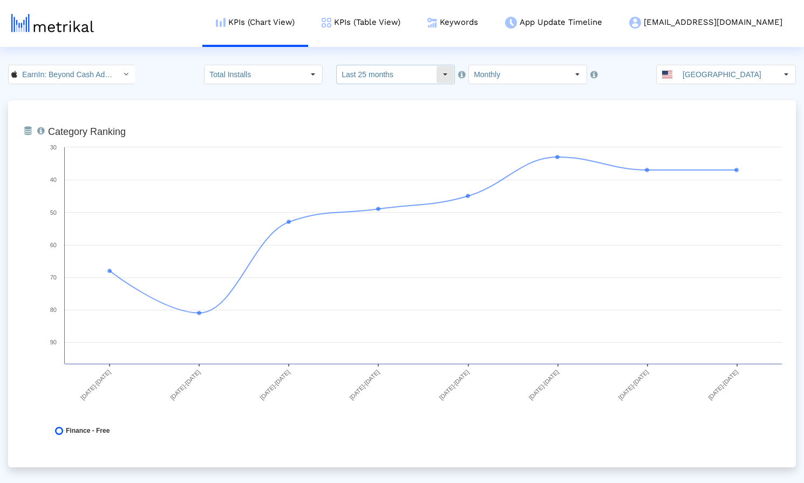
click at [418, 71] on input "Last 25 months" at bounding box center [386, 74] width 99 height 18
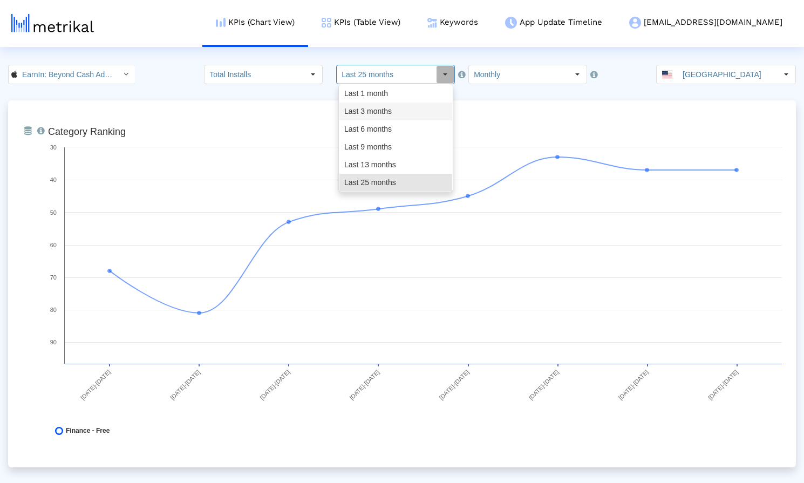
click at [406, 109] on div "Last 3 months" at bounding box center [396, 112] width 113 height 18
type input "Last 3 months"
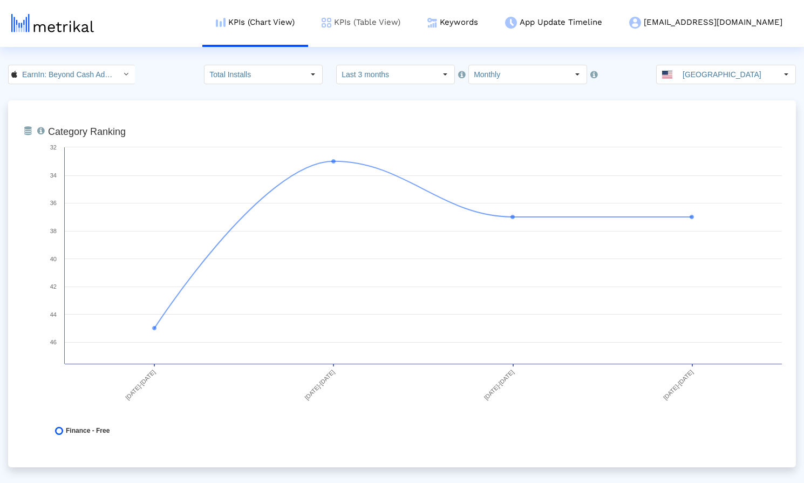
click at [414, 22] on link "KPIs (Table View)" at bounding box center [361, 22] width 106 height 45
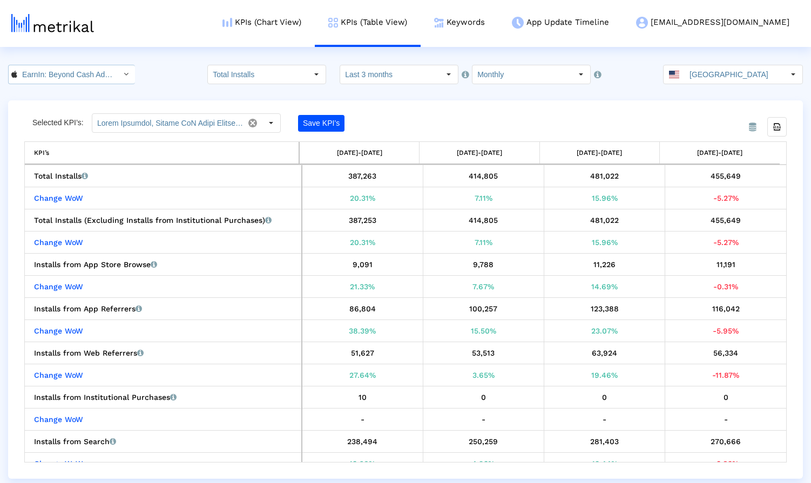
click at [60, 72] on input "EarnIn: Beyond Cash Advance < 723815926 >" at bounding box center [65, 74] width 97 height 18
click at [62, 106] on div "EarnIn: Why Wait for Payday? <com.activehours>" at bounding box center [69, 112] width 121 height 18
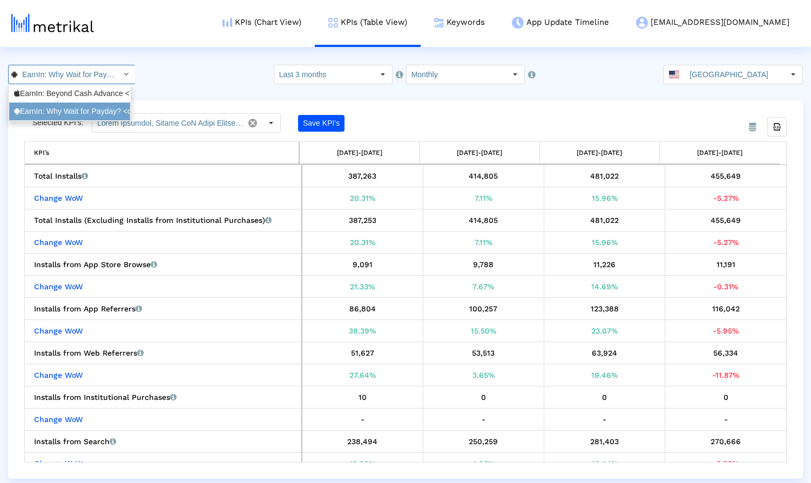
scroll to position [0, 85]
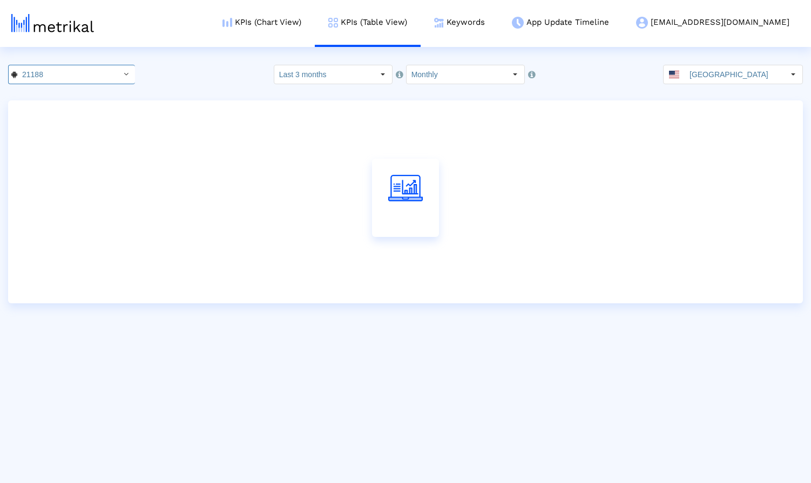
click at [175, 78] on div "21188 Pull down to refresh... Release to refresh... Refreshing... EarnIn: Beyon…" at bounding box center [405, 74] width 811 height 19
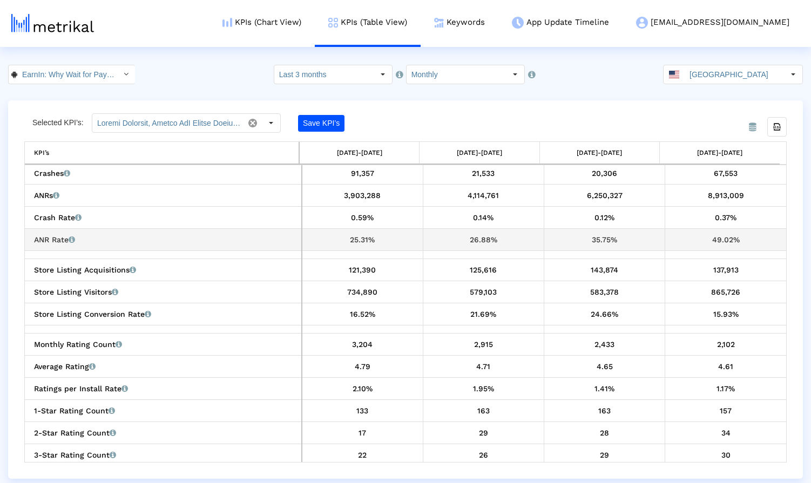
scroll to position [240, 0]
